Goal: Transaction & Acquisition: Purchase product/service

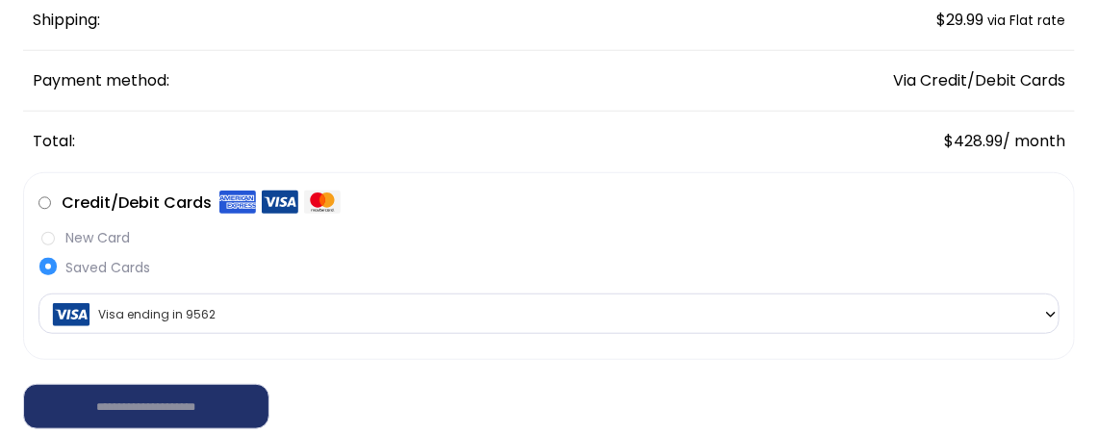
scroll to position [524, 0]
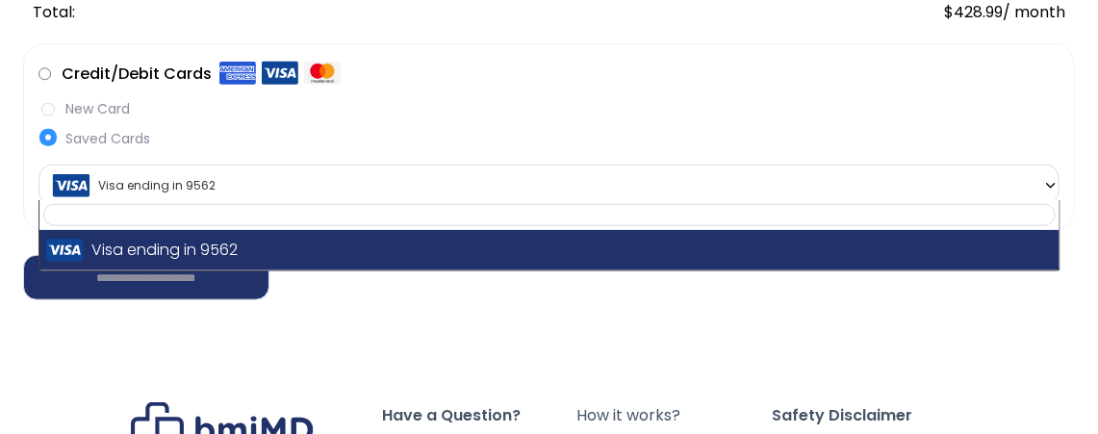
click at [1053, 186] on b at bounding box center [1050, 185] width 15 height 15
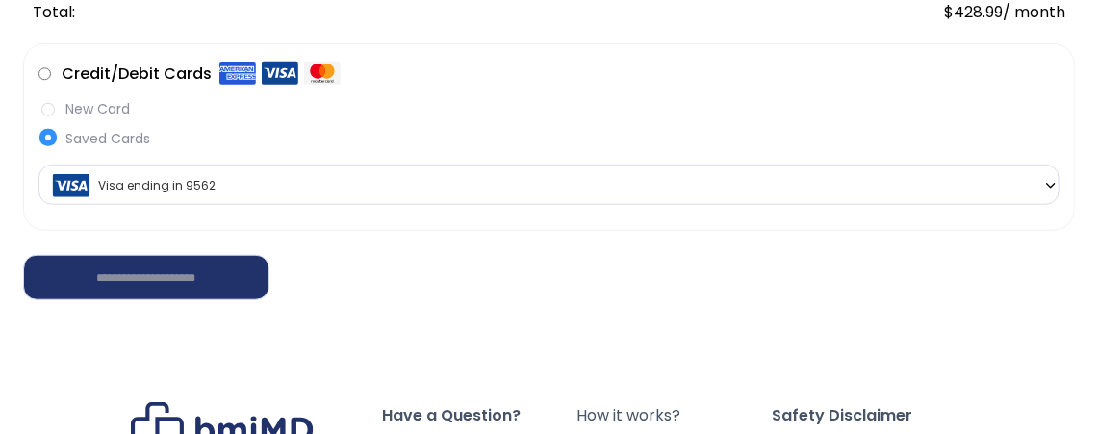
click at [1053, 186] on b at bounding box center [1050, 185] width 15 height 15
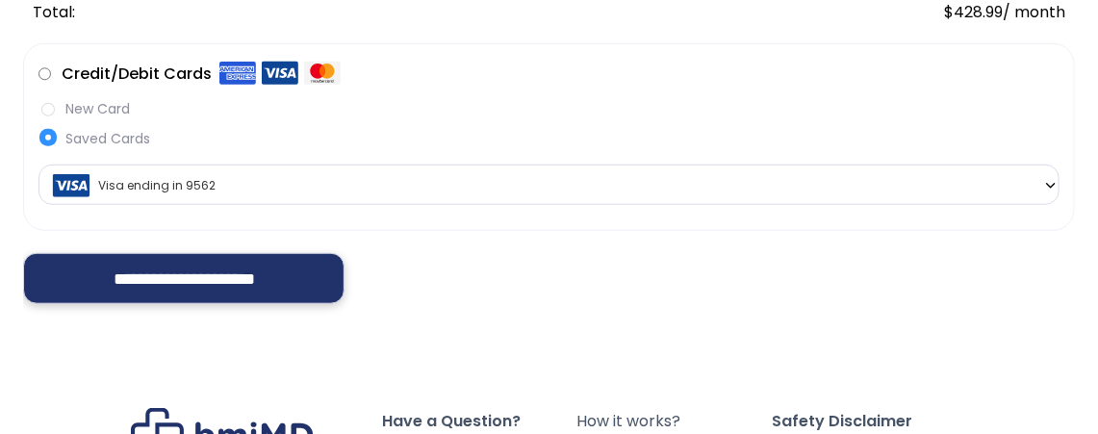
click at [125, 289] on input "**********" at bounding box center [183, 279] width 321 height 52
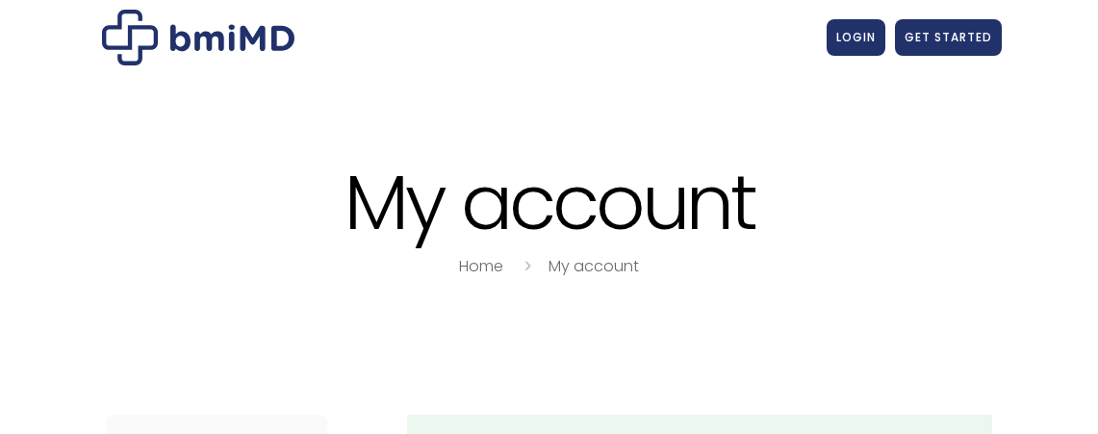
click at [46, 113] on div "My account Home My account" at bounding box center [549, 220] width 1098 height 253
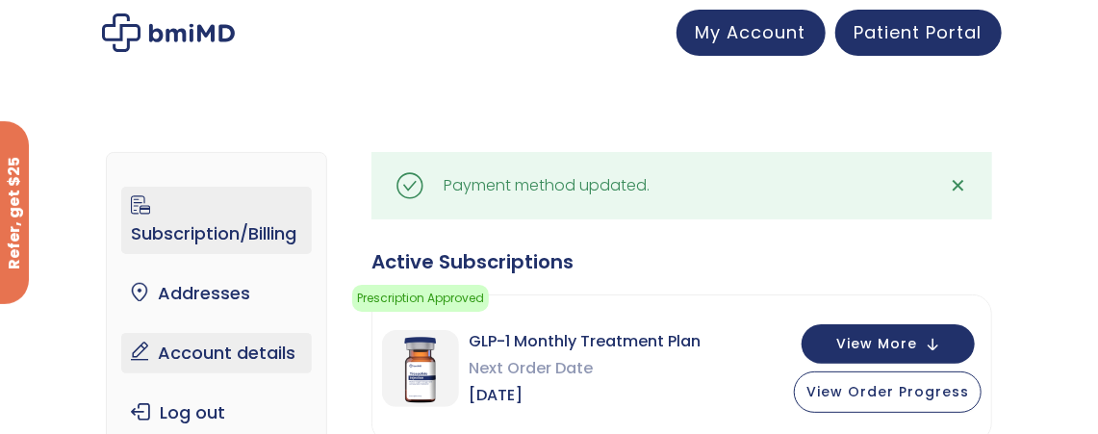
click at [168, 363] on link "Account details" at bounding box center [216, 353] width 191 height 40
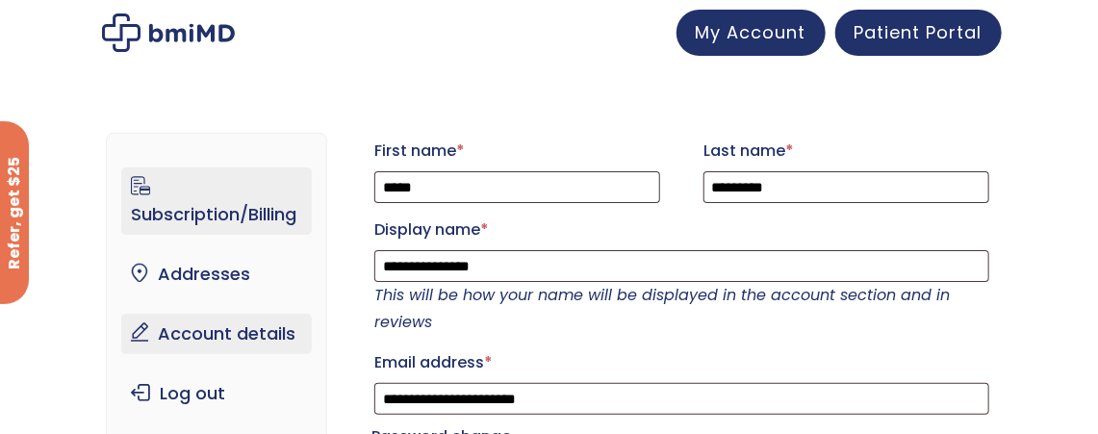
click at [203, 214] on link "Subscription/Billing" at bounding box center [216, 200] width 191 height 67
